Goal: Information Seeking & Learning: Learn about a topic

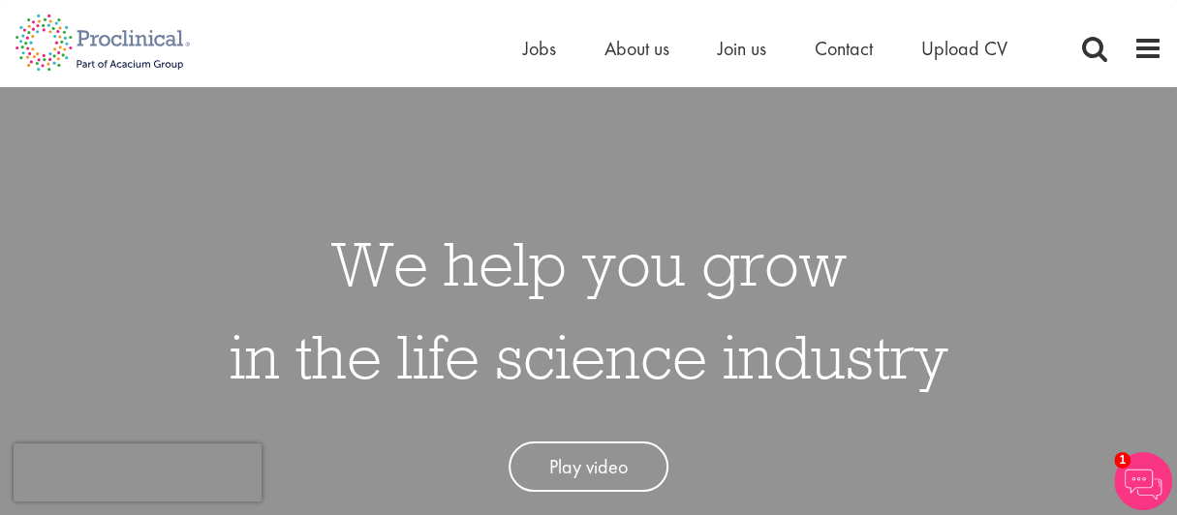
scroll to position [451, 0]
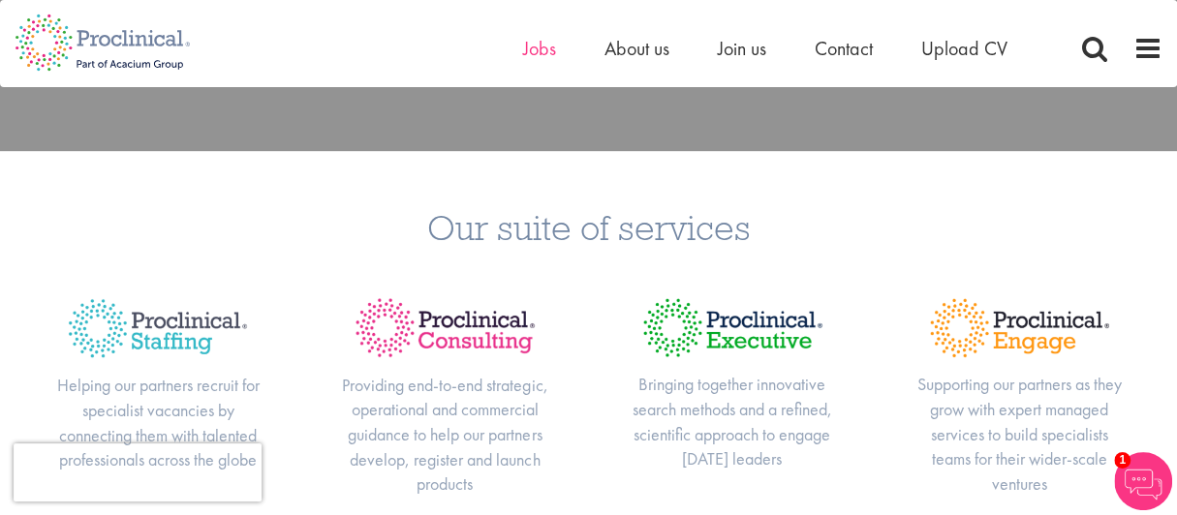
click at [533, 53] on span "Jobs" at bounding box center [539, 48] width 33 height 25
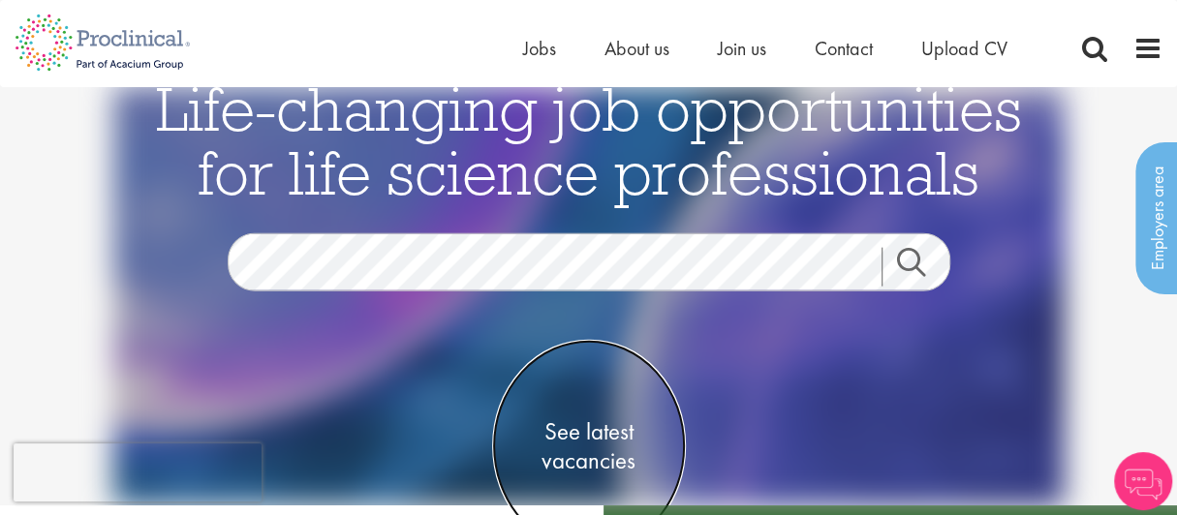
click at [605, 452] on span "See latest vacancies" at bounding box center [589, 446] width 194 height 58
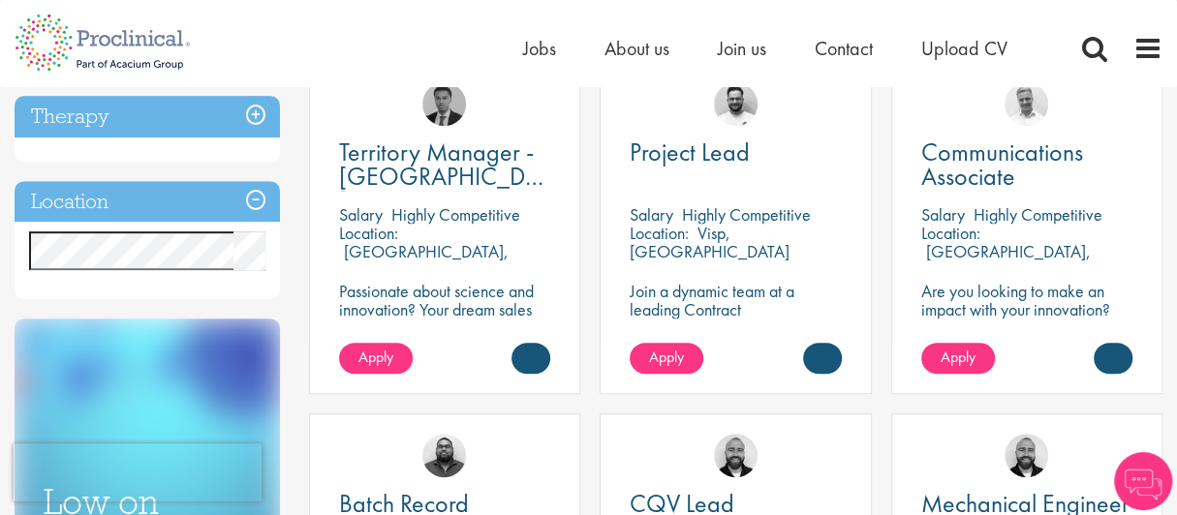
scroll to position [451, 0]
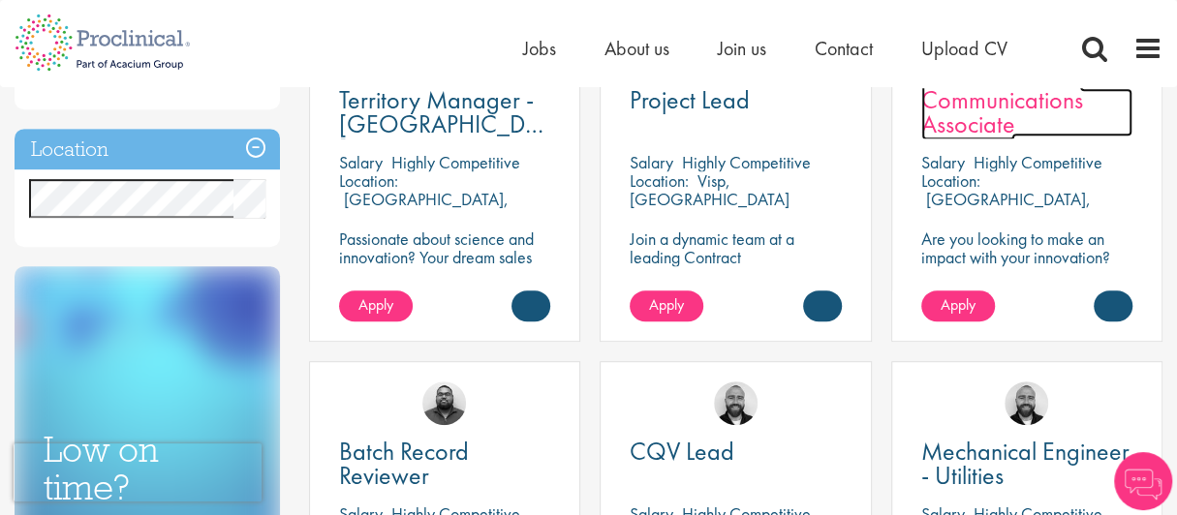
click at [1007, 127] on span "Communications Associate" at bounding box center [1002, 111] width 162 height 57
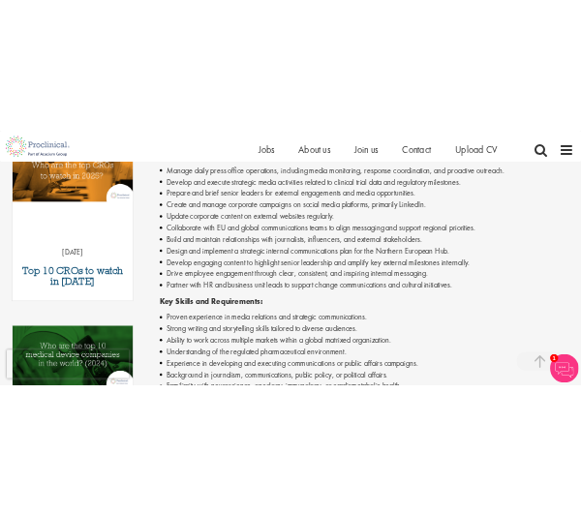
scroll to position [904, 0]
